Goal: Find specific page/section: Find specific page/section

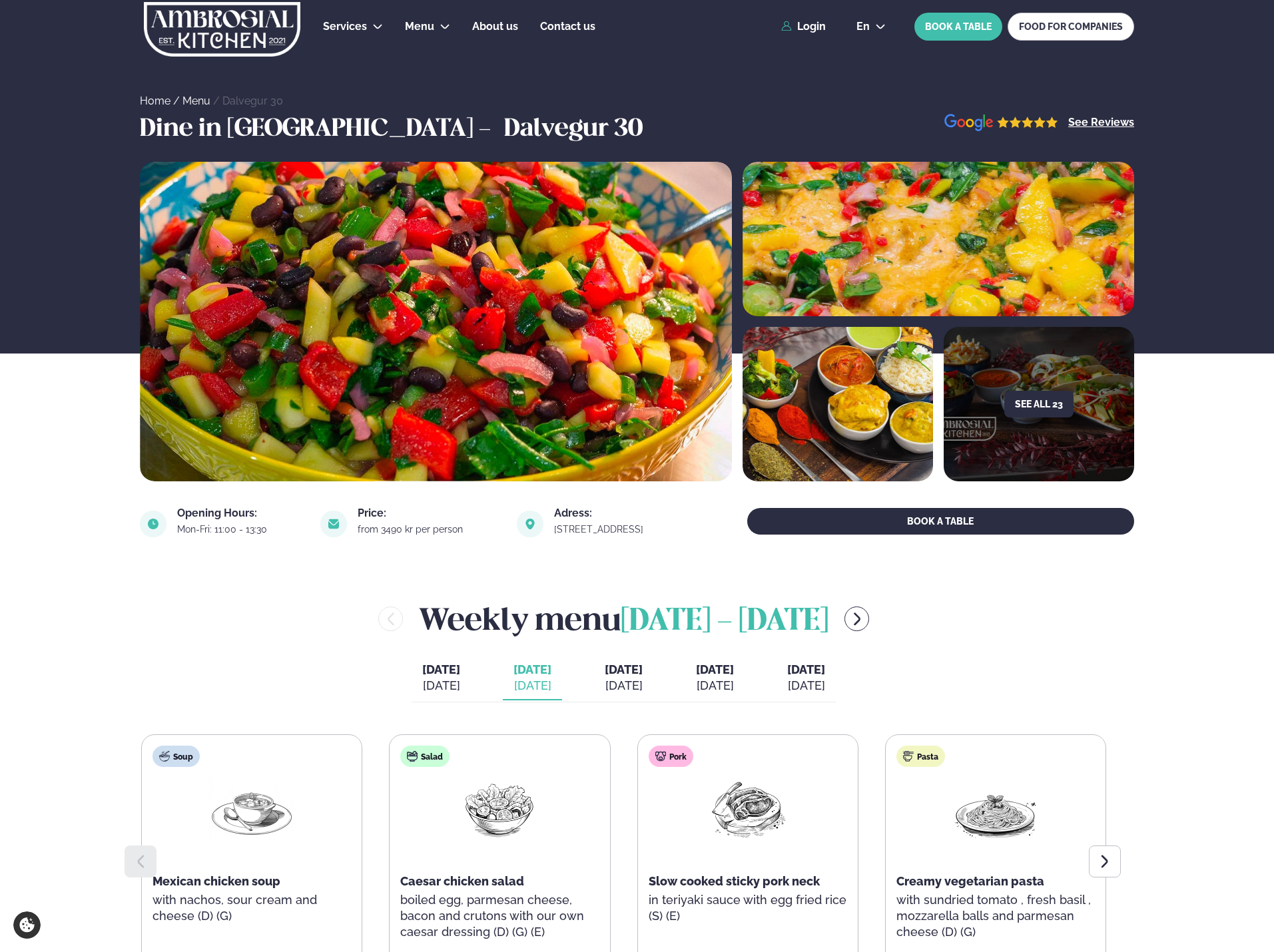
scroll to position [311, 0]
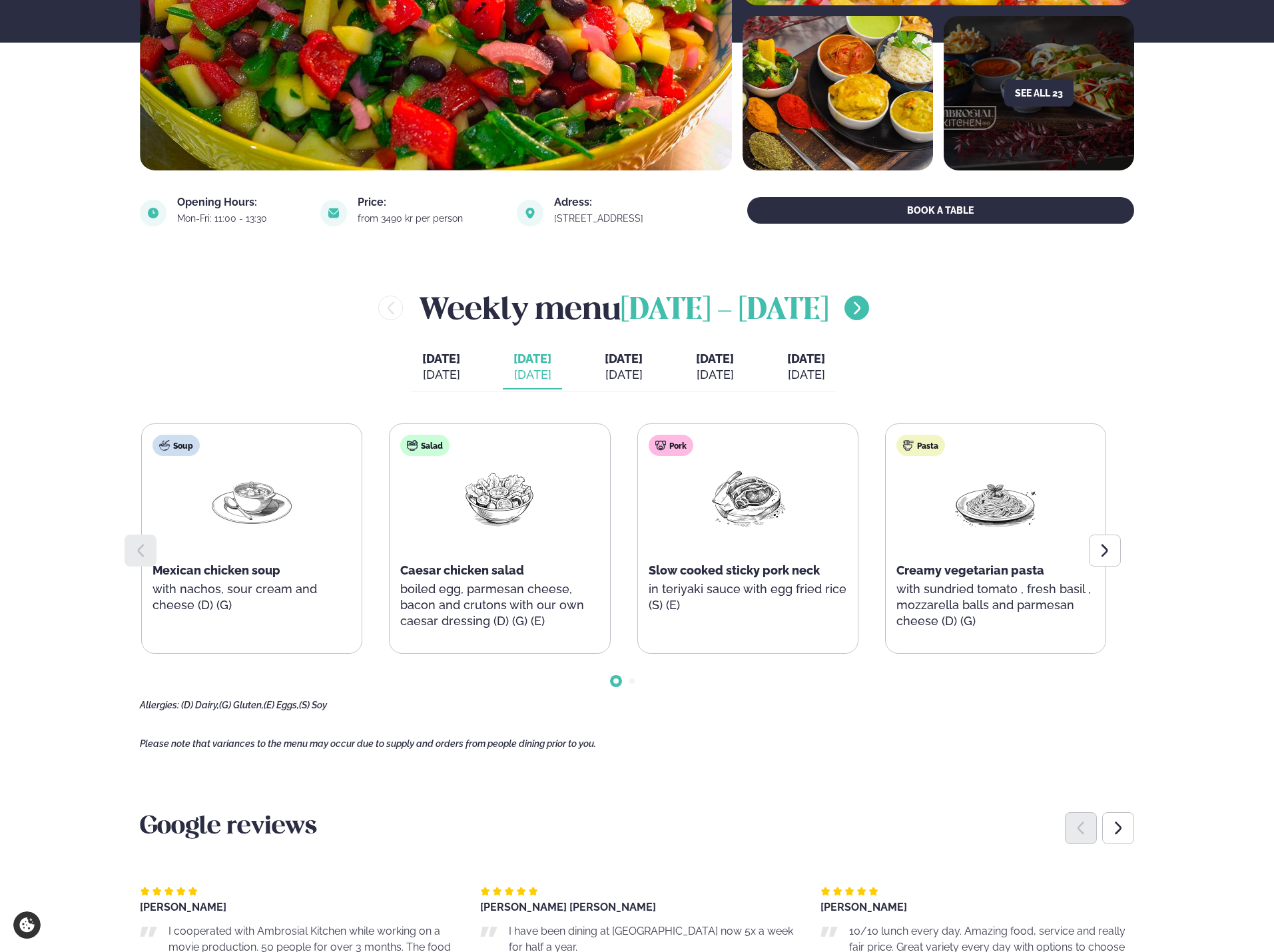
click at [859, 314] on icon "menu-btn-right" at bounding box center [857, 308] width 16 height 16
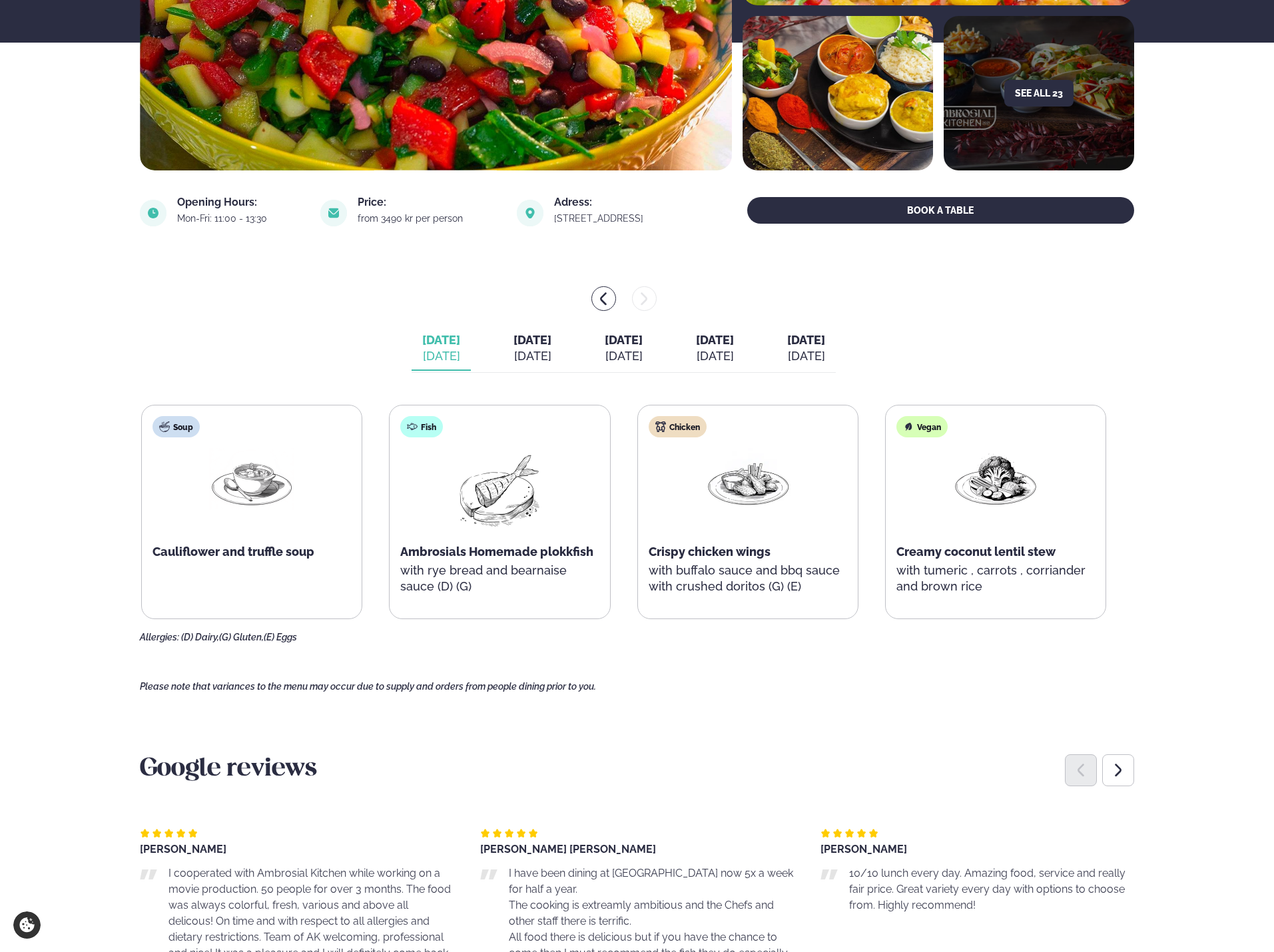
click at [513, 347] on span "[DATE]" at bounding box center [532, 340] width 38 height 14
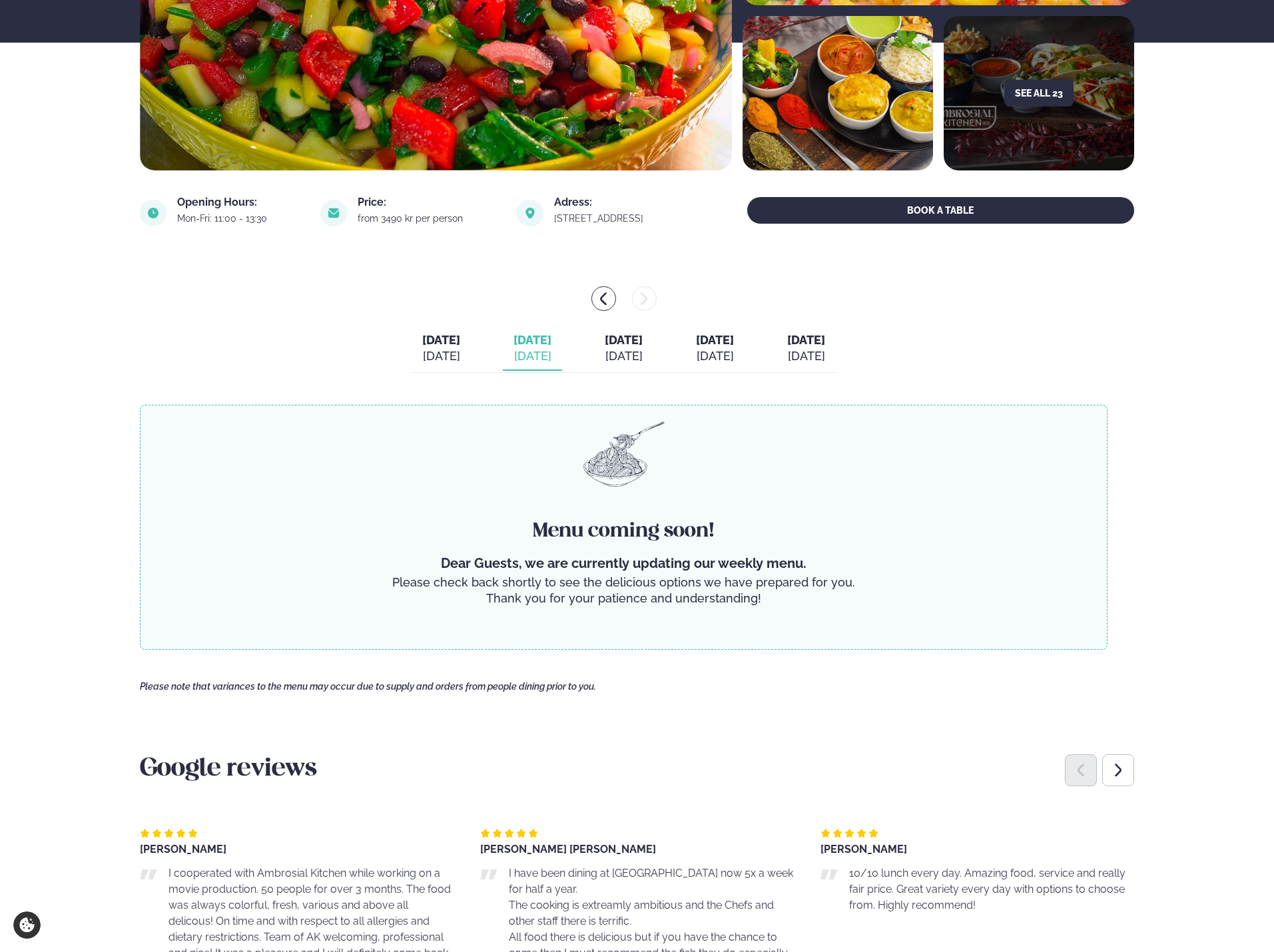
click at [613, 340] on span "[DATE]" at bounding box center [624, 340] width 38 height 14
click at [734, 338] on span "[DATE]" at bounding box center [714, 340] width 38 height 14
click at [825, 339] on span "[DATE]" at bounding box center [806, 340] width 38 height 14
click at [429, 343] on span "[DATE]" at bounding box center [440, 340] width 38 height 14
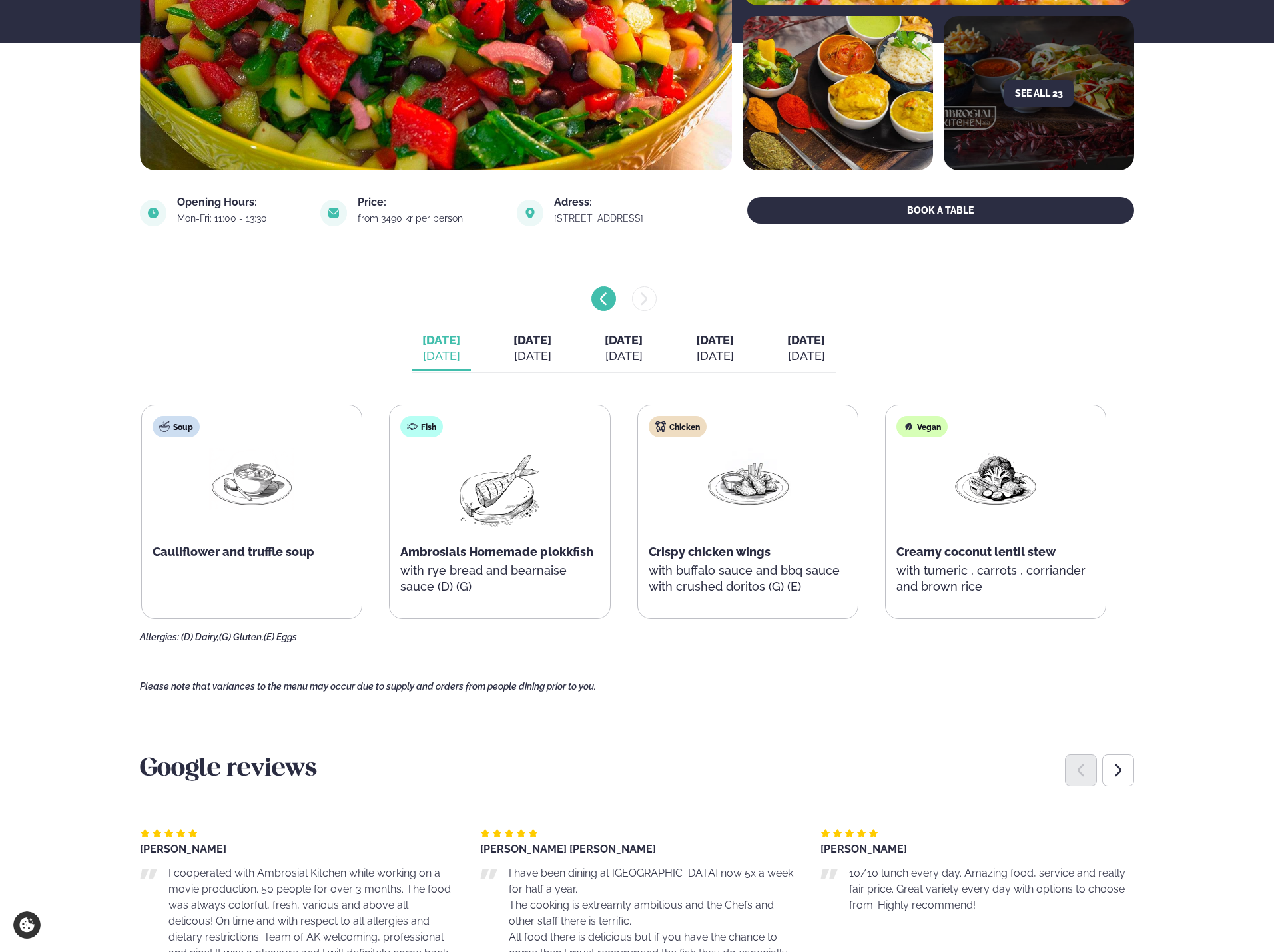
click at [601, 294] on icon "menu-btn-left" at bounding box center [603, 299] width 16 height 16
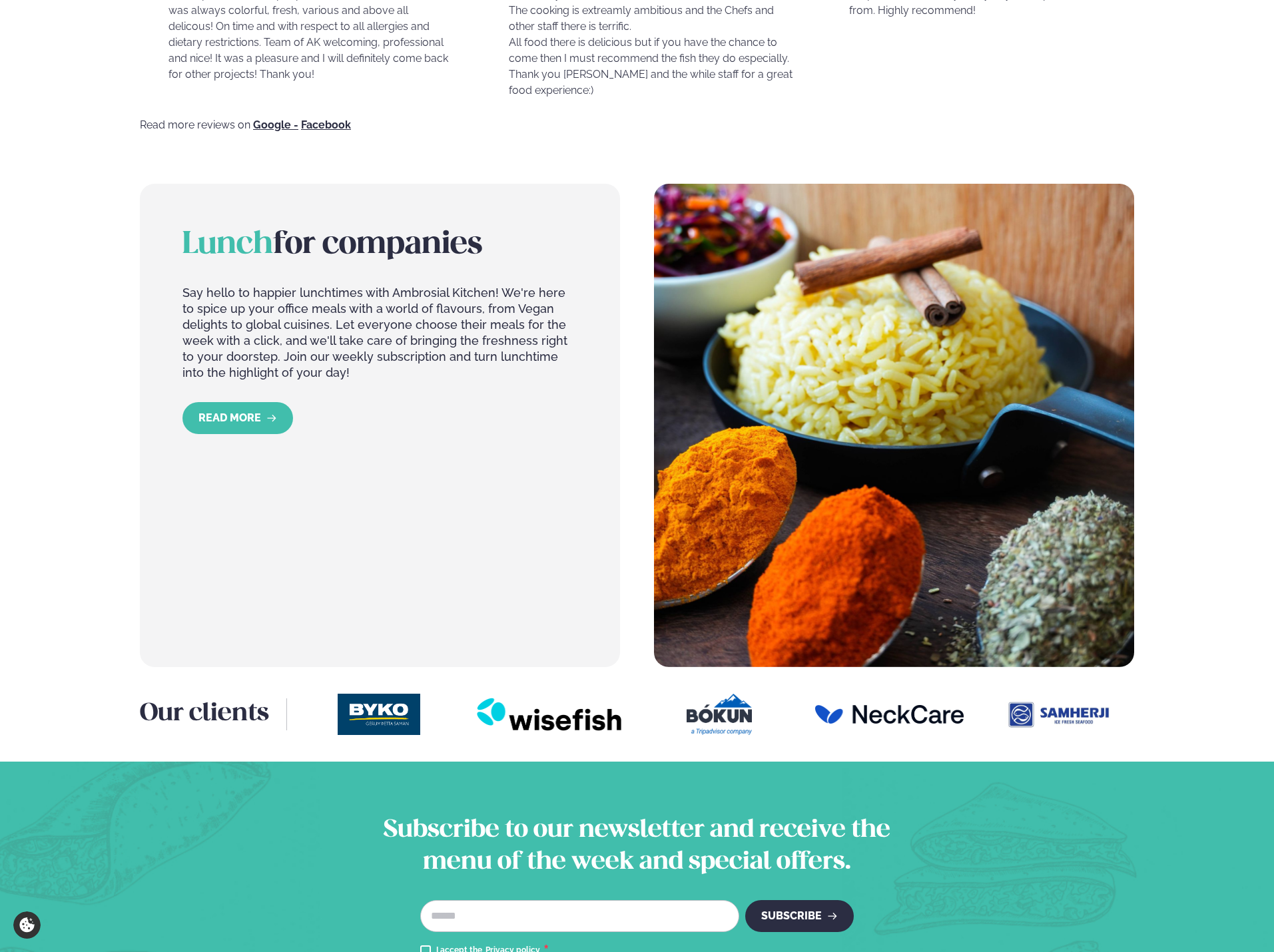
scroll to position [1244, 0]
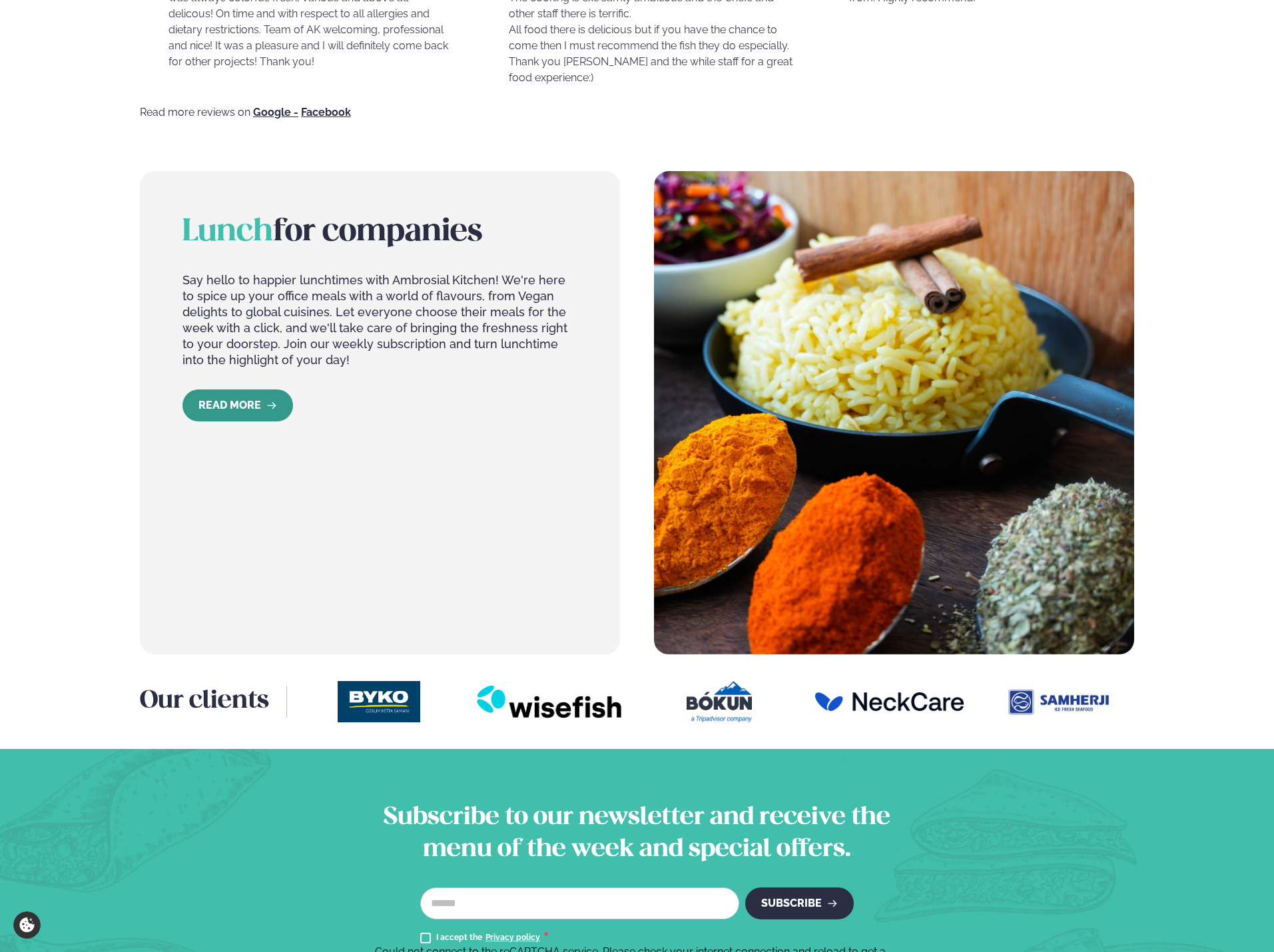
click at [233, 402] on link "READ MORE" at bounding box center [237, 405] width 110 height 32
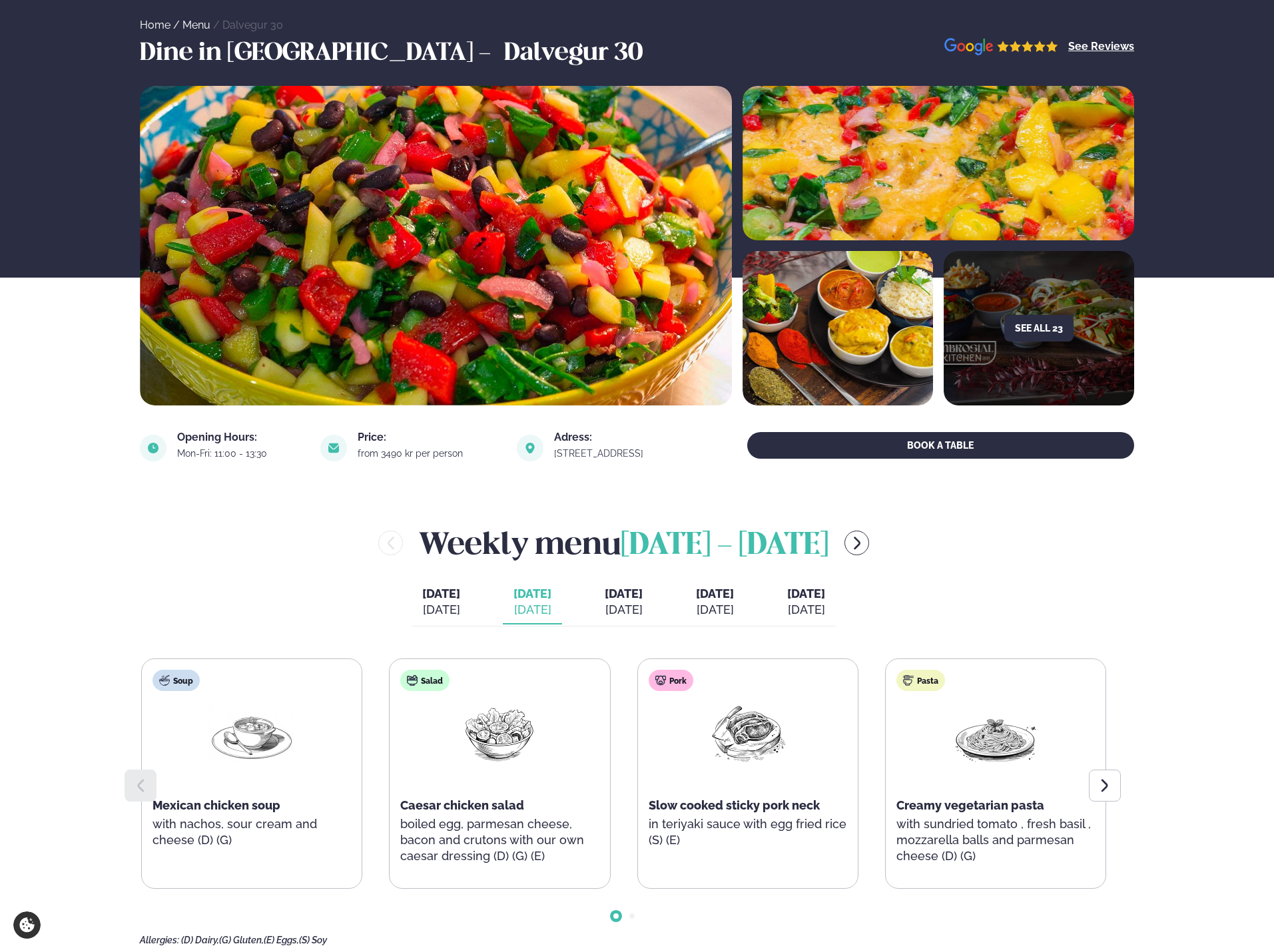
scroll to position [89, 0]
